Goal: Task Accomplishment & Management: Complete application form

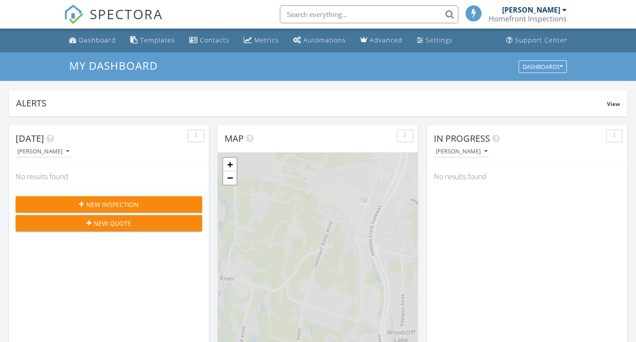
scroll to position [4, 4]
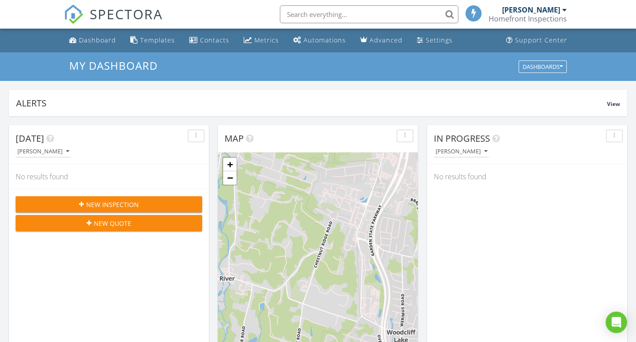
click at [97, 203] on span "New Inspection" at bounding box center [112, 204] width 53 height 9
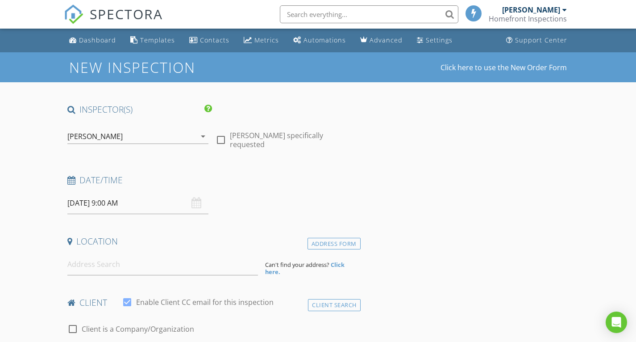
click at [194, 204] on div "[DATE] 9:00 AM" at bounding box center [138, 203] width 142 height 22
click at [163, 208] on input "[DATE] 9:00 AM" at bounding box center [138, 203] width 142 height 22
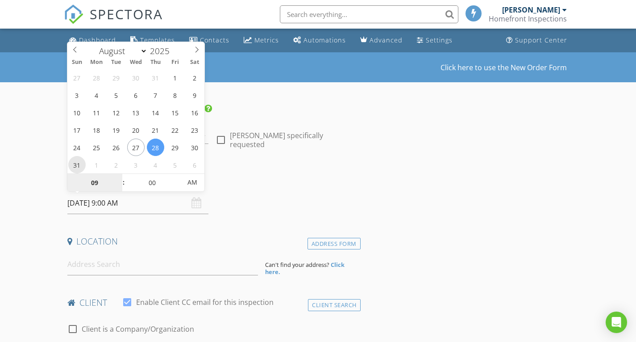
type input "[DATE] 9:00 AM"
type input "10"
type input "[DATE] 10:00 AM"
click at [119, 175] on span at bounding box center [119, 178] width 6 height 9
type input "05"
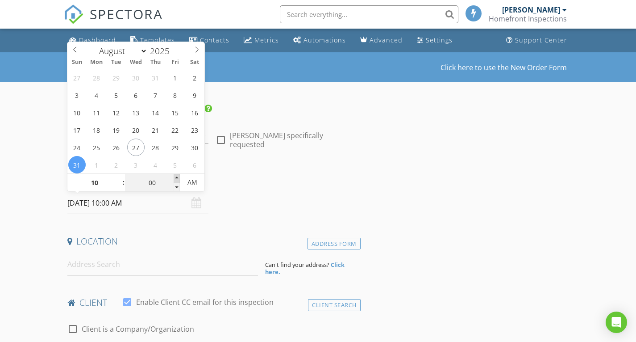
type input "[DATE] 10:05 AM"
click at [178, 175] on span at bounding box center [177, 178] width 6 height 9
type input "10"
type input "[DATE] 10:10 AM"
click at [178, 175] on span at bounding box center [177, 178] width 6 height 9
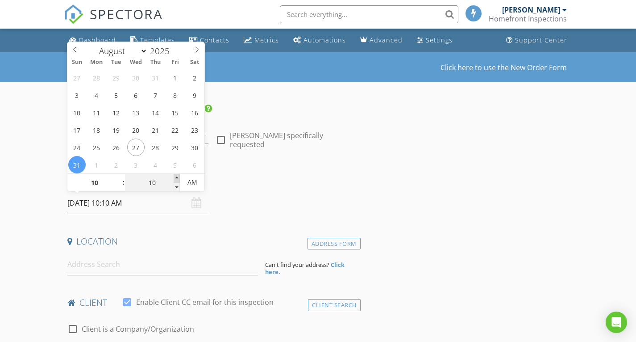
type input "15"
type input "[DATE] 10:15 AM"
click at [178, 175] on span at bounding box center [177, 178] width 6 height 9
type input "20"
type input "[DATE] 10:20 AM"
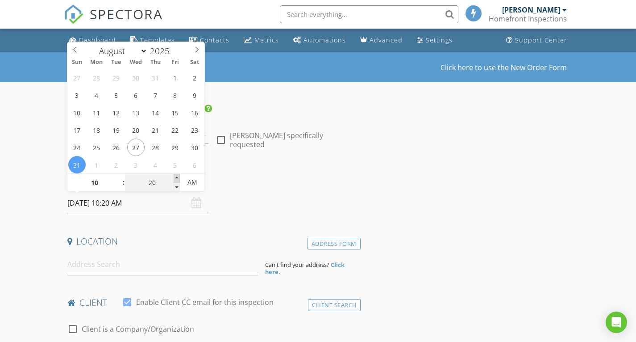
click at [178, 175] on span at bounding box center [177, 178] width 6 height 9
type input "25"
type input "[DATE] 10:25 AM"
click at [178, 175] on span at bounding box center [177, 178] width 6 height 9
type input "30"
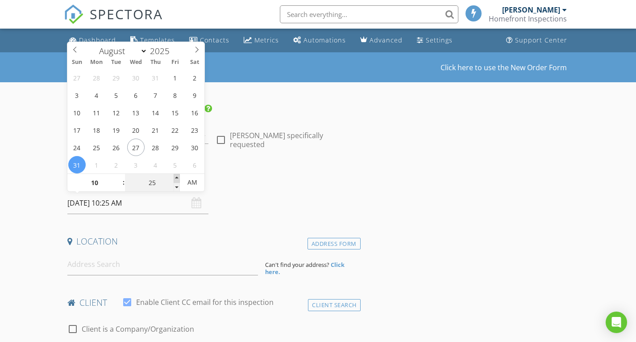
type input "[DATE] 10:30 AM"
click at [178, 175] on span at bounding box center [177, 178] width 6 height 9
click at [150, 253] on div "Location" at bounding box center [212, 244] width 297 height 18
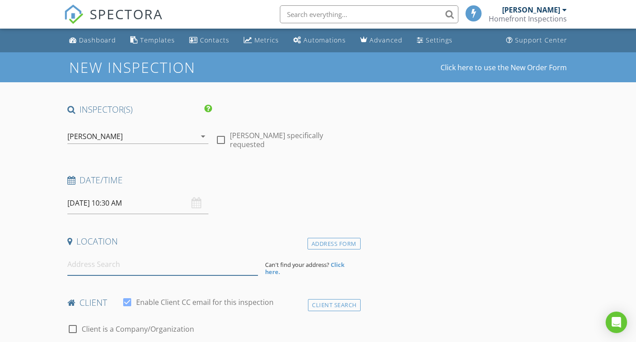
click at [143, 267] on input at bounding box center [162, 264] width 191 height 22
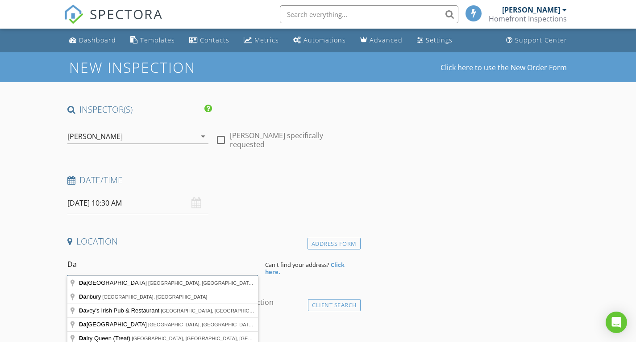
type input "D"
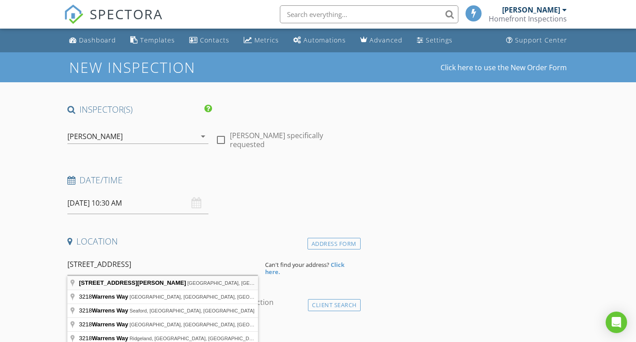
type input "[STREET_ADDRESS][PERSON_NAME]"
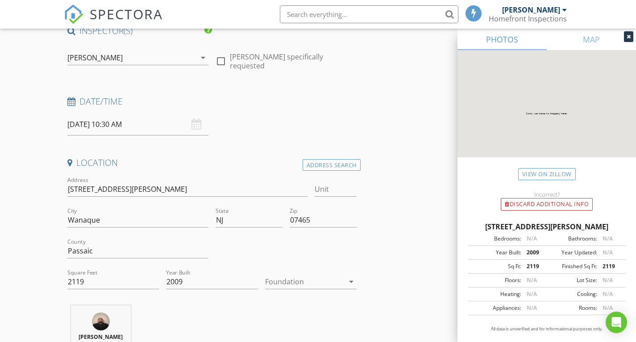
scroll to position [89, 0]
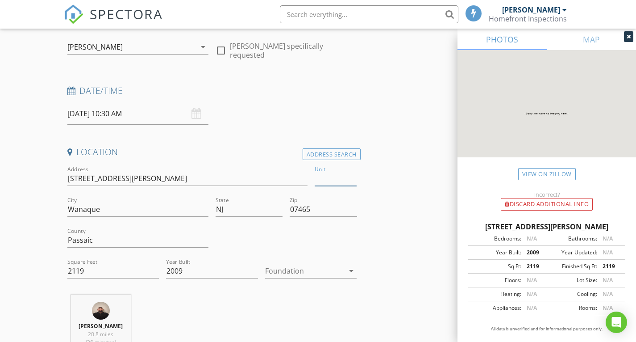
click at [328, 184] on input "Unit" at bounding box center [336, 178] width 42 height 15
type input "bl"
type input "bld"
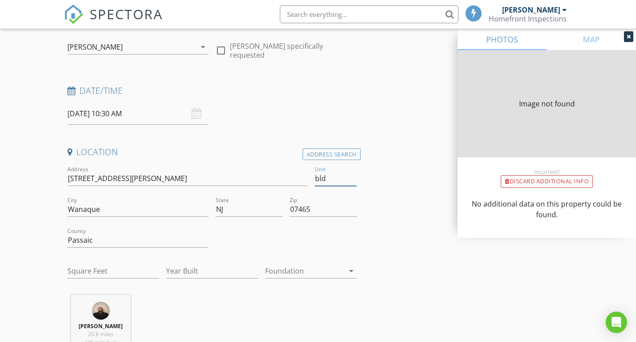
type input "2119"
type input "2009"
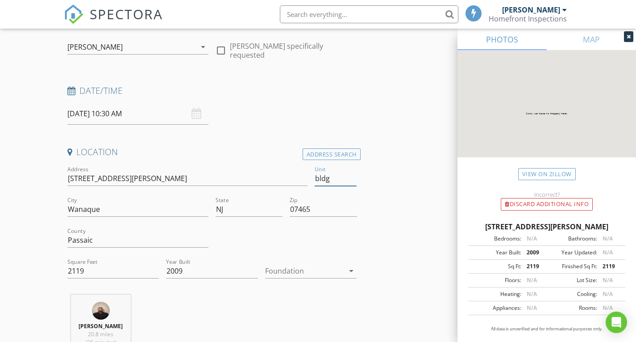
type input "bldg 3"
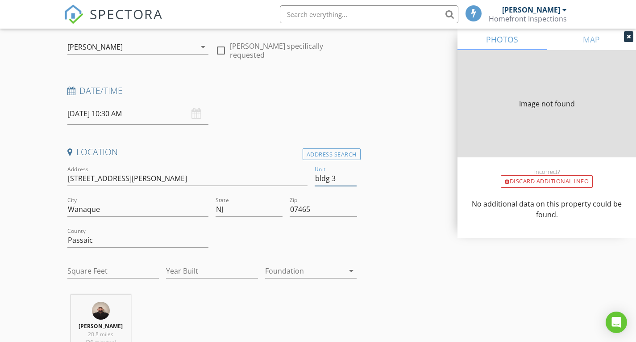
type input "2119"
type input "2009"
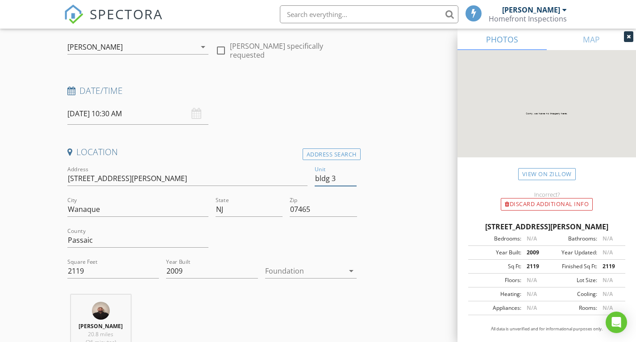
type input "bldg 3"
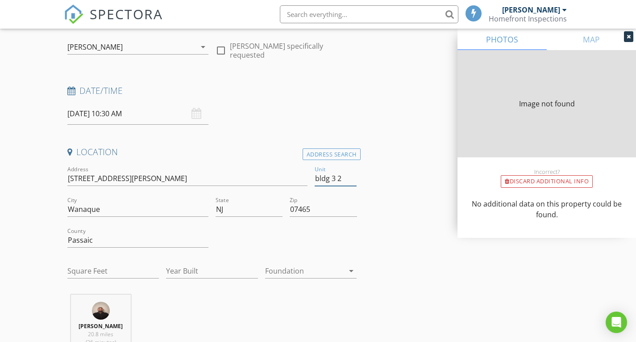
type input "bldg 3 2n"
type input "2119"
type input "2009"
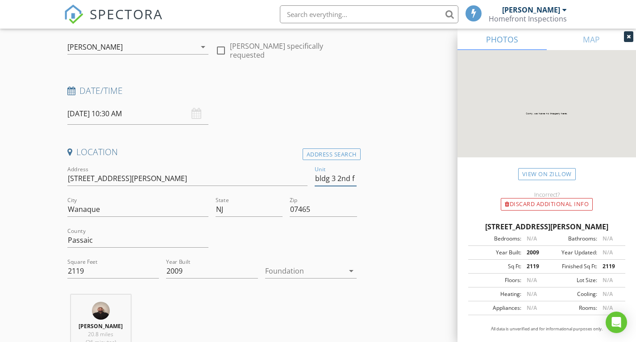
type input "bldg 3 2nd fl"
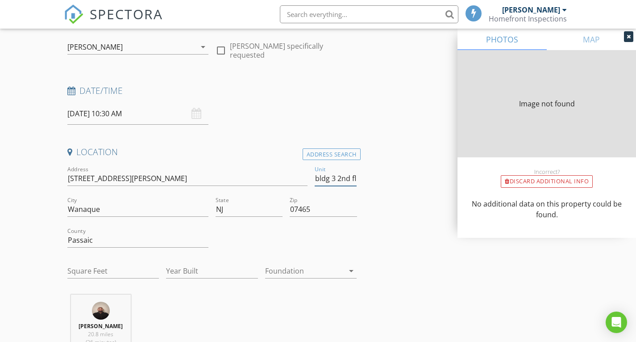
type input "2119"
type input "2009"
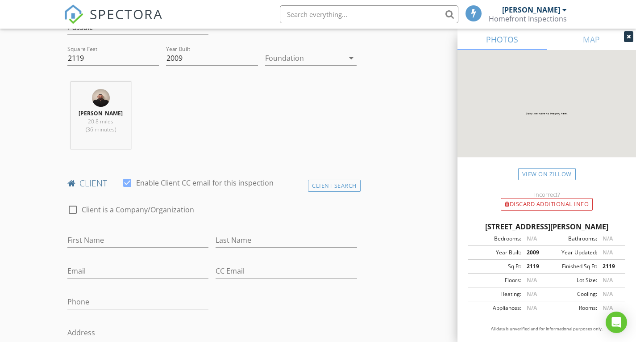
scroll to position [313, 0]
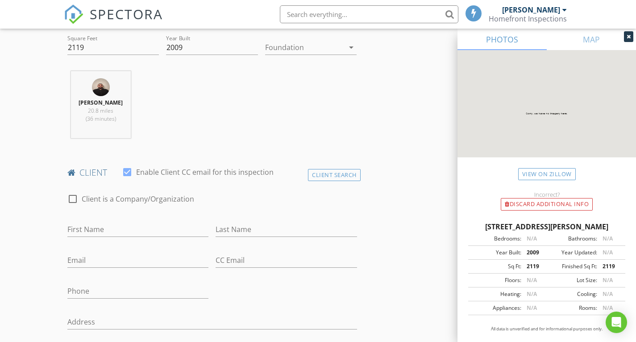
type input "bldg 3 2nd fl"
click at [145, 233] on input "First Name" at bounding box center [138, 229] width 142 height 15
type input "[PERSON_NAME]"
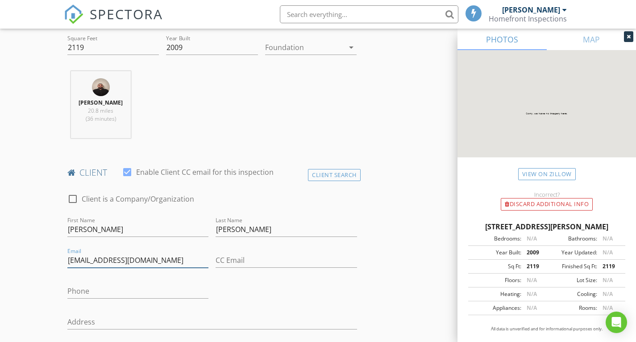
type input "[EMAIL_ADDRESS][DOMAIN_NAME]"
click at [137, 294] on input "Phone" at bounding box center [138, 291] width 142 height 15
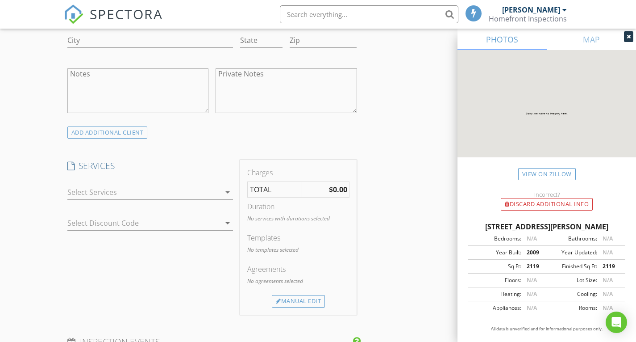
scroll to position [625, 0]
type input "[PHONE_NUMBER]"
click at [143, 199] on div at bounding box center [144, 191] width 154 height 14
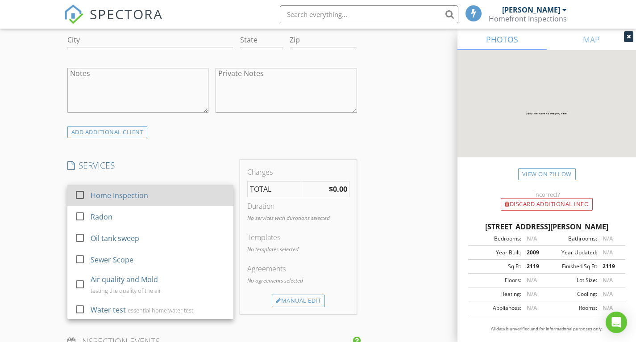
click at [79, 202] on div at bounding box center [79, 194] width 15 height 15
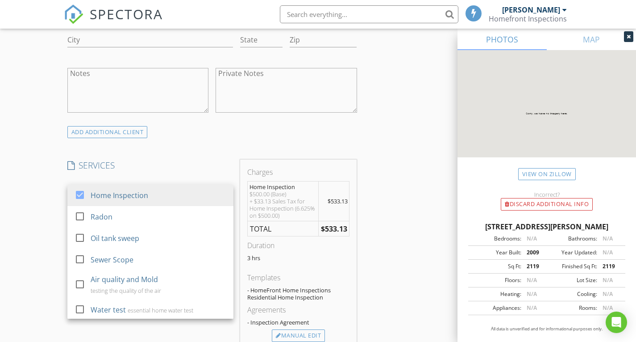
click at [50, 227] on div "New Inspection Click here to use the New Order Form INSPECTOR(S) check_box [PER…" at bounding box center [318, 259] width 636 height 1664
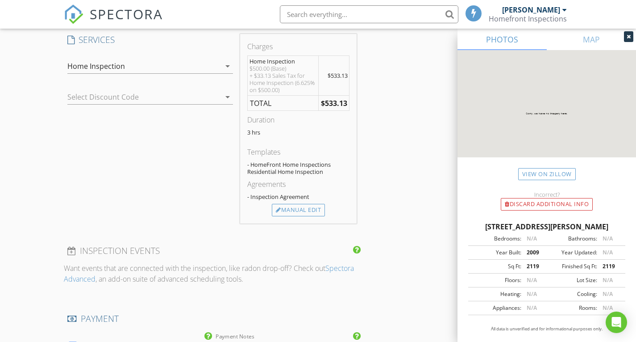
scroll to position [759, 0]
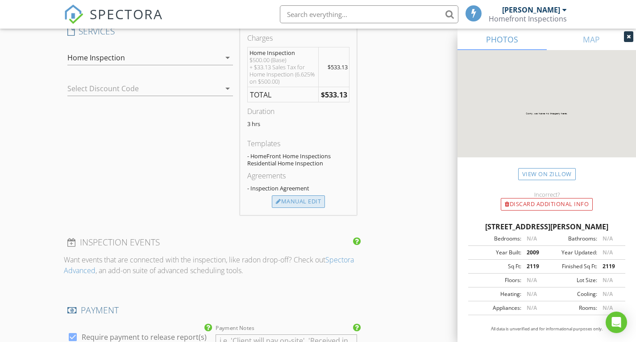
click at [297, 208] on div "Manual Edit" at bounding box center [298, 201] width 53 height 13
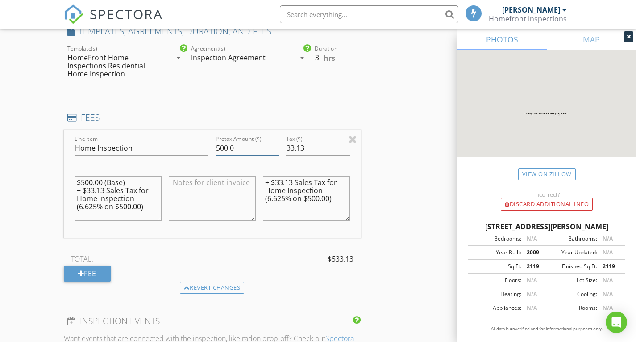
click at [227, 155] on input "500.0" at bounding box center [247, 148] width 63 height 15
type input "350.0"
click at [314, 155] on input "33.13" at bounding box center [317, 148] width 63 height 15
type input "3"
type input "023.19"
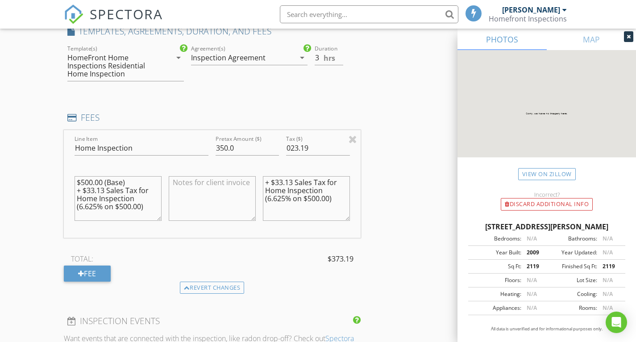
click at [374, 177] on div "INSPECTOR(S) check_box [PERSON_NAME] PRIMARY [PERSON_NAME] arrow_drop_down chec…" at bounding box center [318, 179] width 509 height 1670
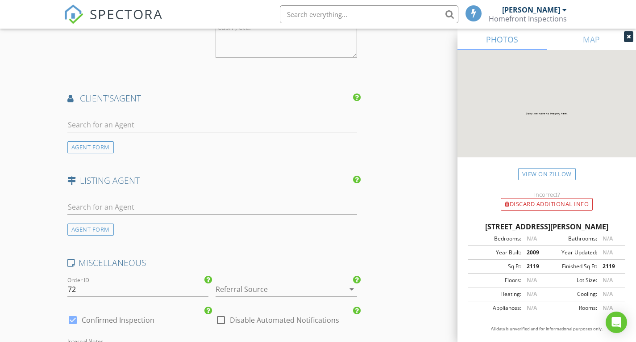
scroll to position [1161, 0]
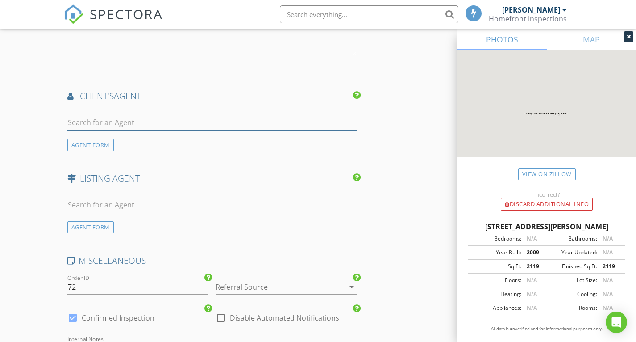
click at [271, 130] on input "text" at bounding box center [212, 122] width 290 height 15
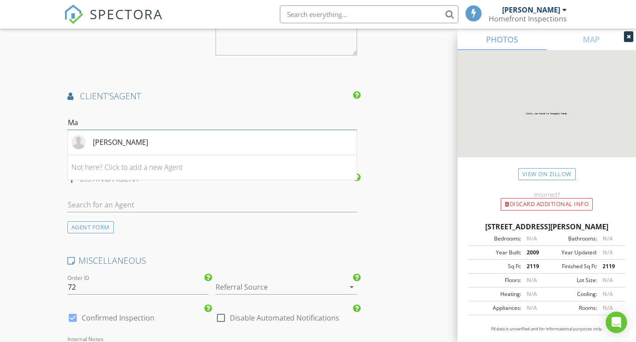
type input "M"
click at [94, 128] on input "[PERSON_NAME]" at bounding box center [212, 122] width 290 height 15
click at [140, 126] on input "[PERSON_NAME]" at bounding box center [212, 122] width 290 height 15
type input "[PERSON_NAME]"
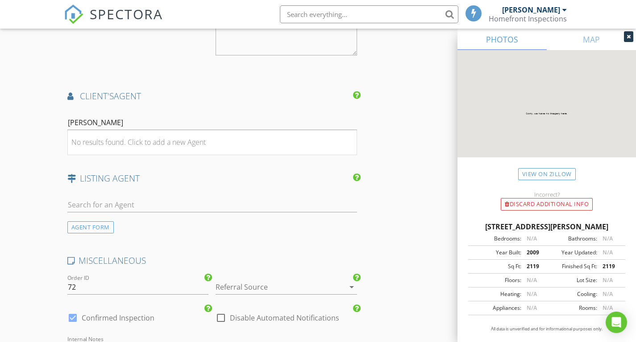
click at [183, 147] on div "No results found. Click to add a new Agent" at bounding box center [138, 142] width 134 height 11
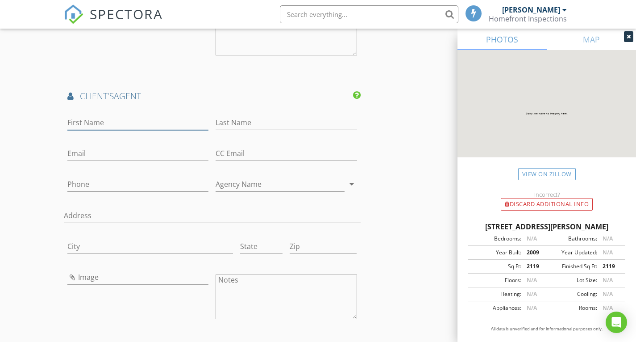
click at [130, 130] on input "First Name" at bounding box center [138, 122] width 142 height 15
type input "[PERSON_NAME]"
type input "Vlahanich"
click at [125, 192] on input "Phone" at bounding box center [138, 184] width 142 height 15
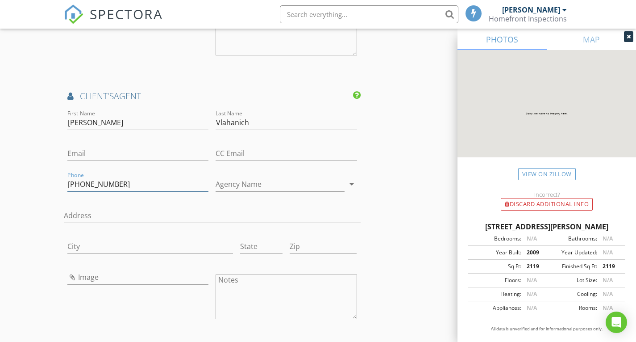
type input "[PHONE_NUMBER]"
click at [116, 161] on input "Email" at bounding box center [138, 153] width 142 height 15
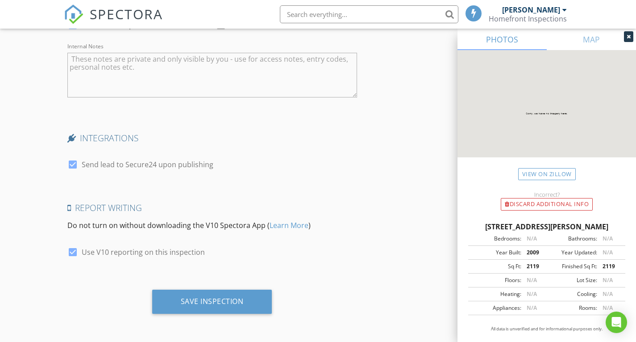
scroll to position [1725, 0]
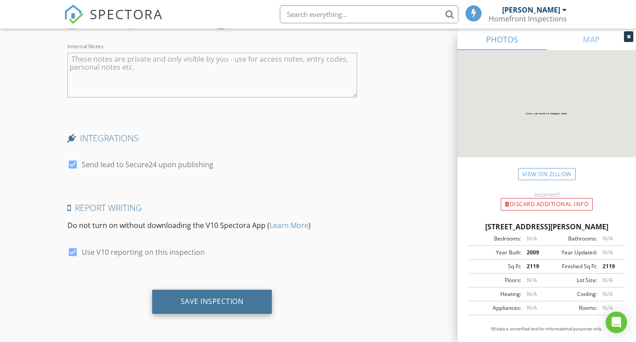
type input "[PERSON_NAME][EMAIL_ADDRESS][DOMAIN_NAME]"
click at [234, 301] on div "Save Inspection" at bounding box center [212, 301] width 63 height 9
